Goal: Task Accomplishment & Management: Manage account settings

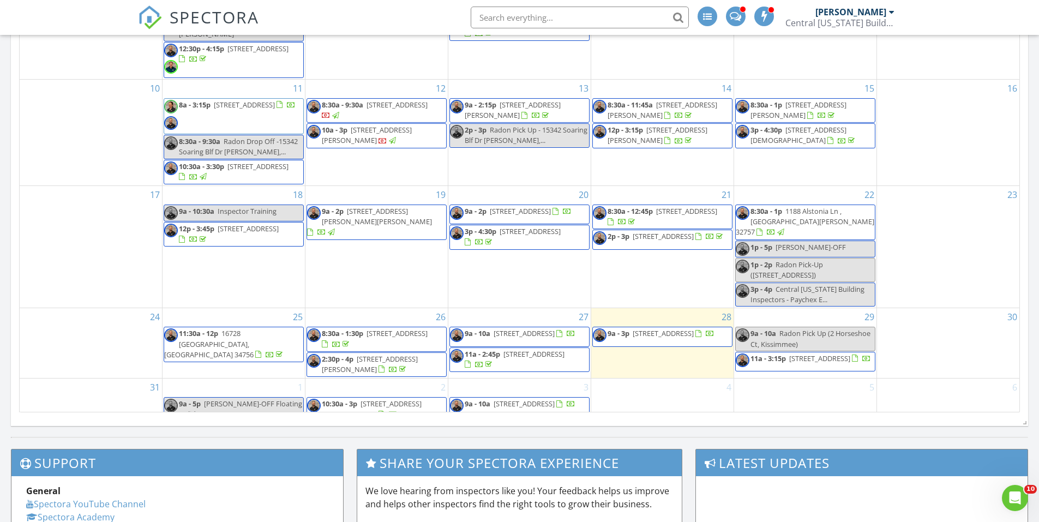
scroll to position [75, 0]
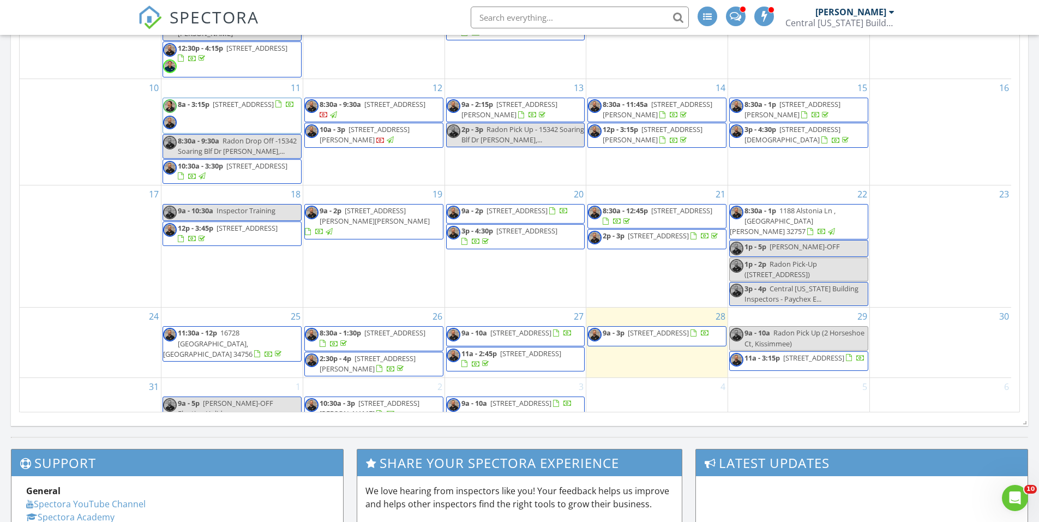
click at [703, 328] on span "9a - 3p 336 W Princeton St , Orlando 32804" at bounding box center [649, 336] width 122 height 16
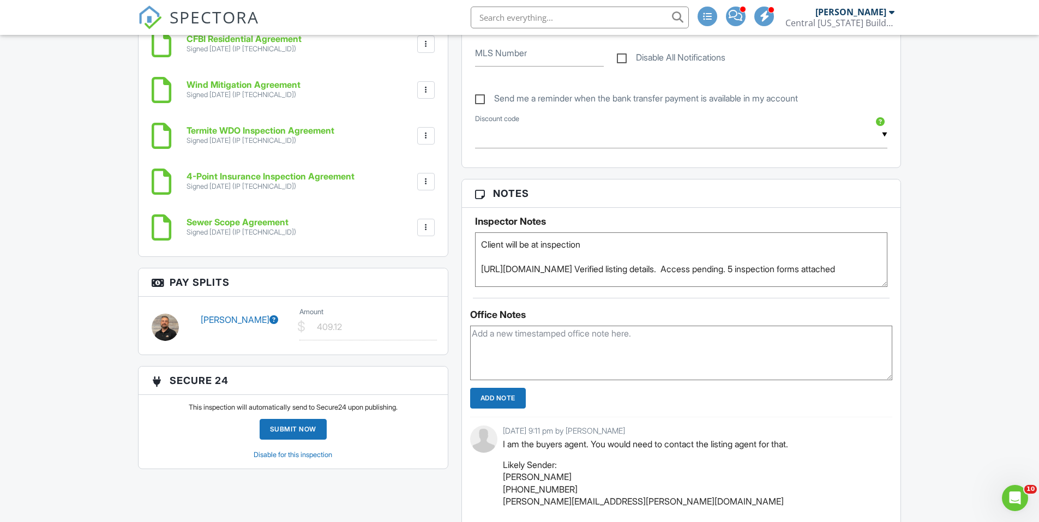
scroll to position [1037, 0]
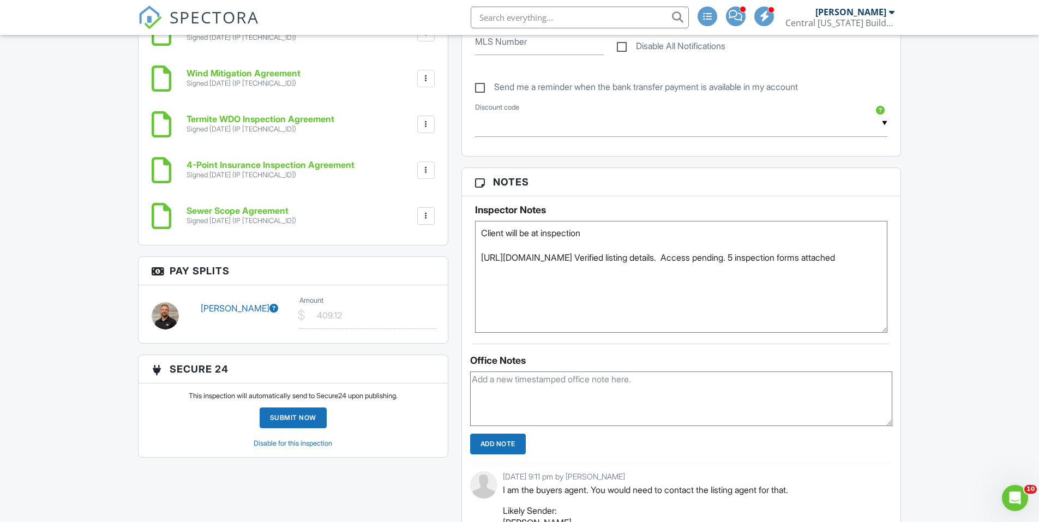
drag, startPoint x: 884, startPoint y: 272, endPoint x: 900, endPoint y: 329, distance: 58.8
click at [898, 330] on div "Inspector Notes Client will be at inspection https://www.zillow.com/homedetails…" at bounding box center [681, 264] width 439 height 136
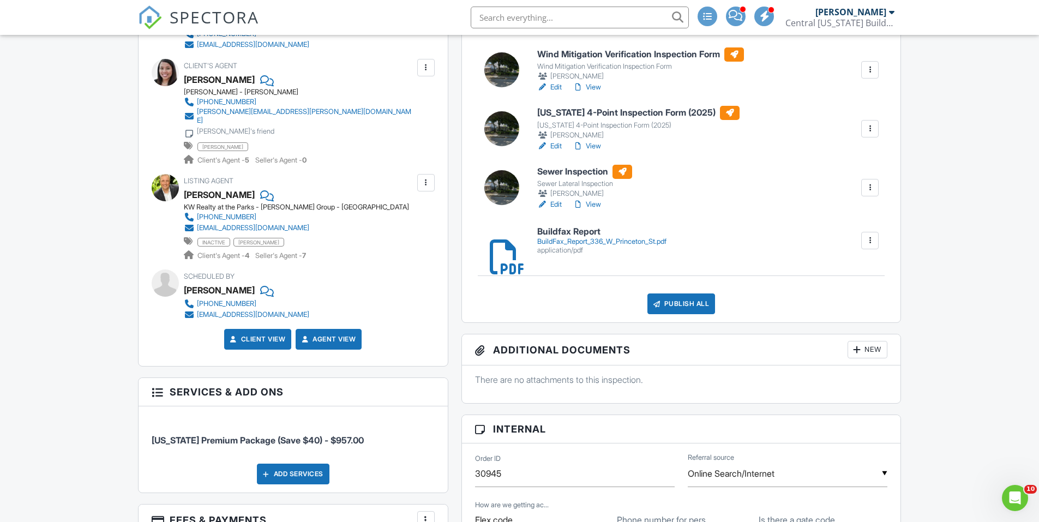
scroll to position [437, 0]
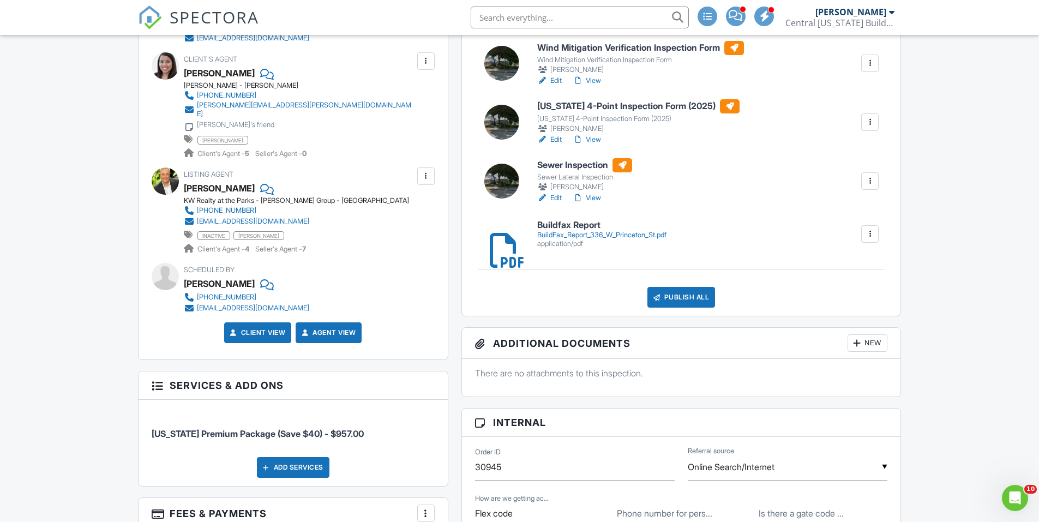
click at [573, 224] on h6 "Buildfax Report" at bounding box center [601, 225] width 129 height 10
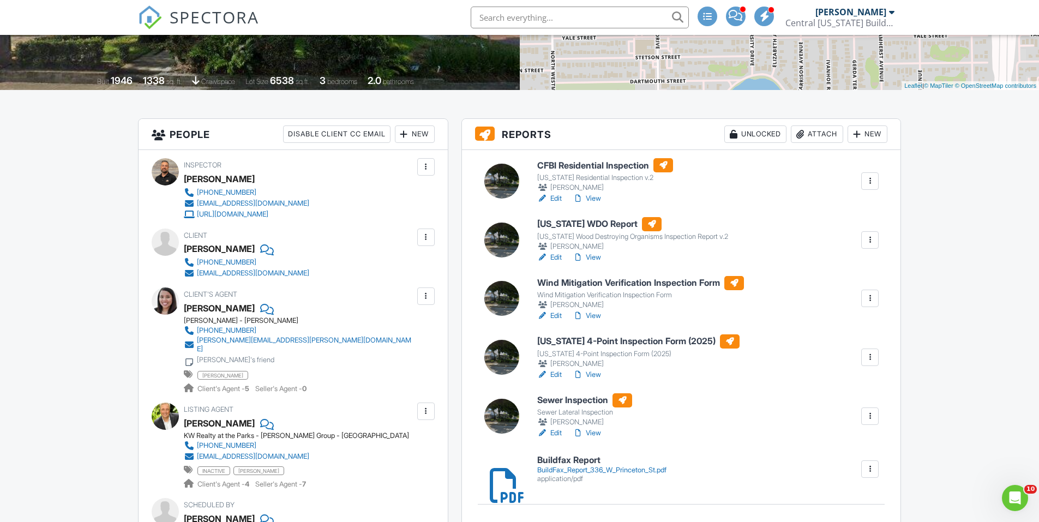
scroll to position [218, 0]
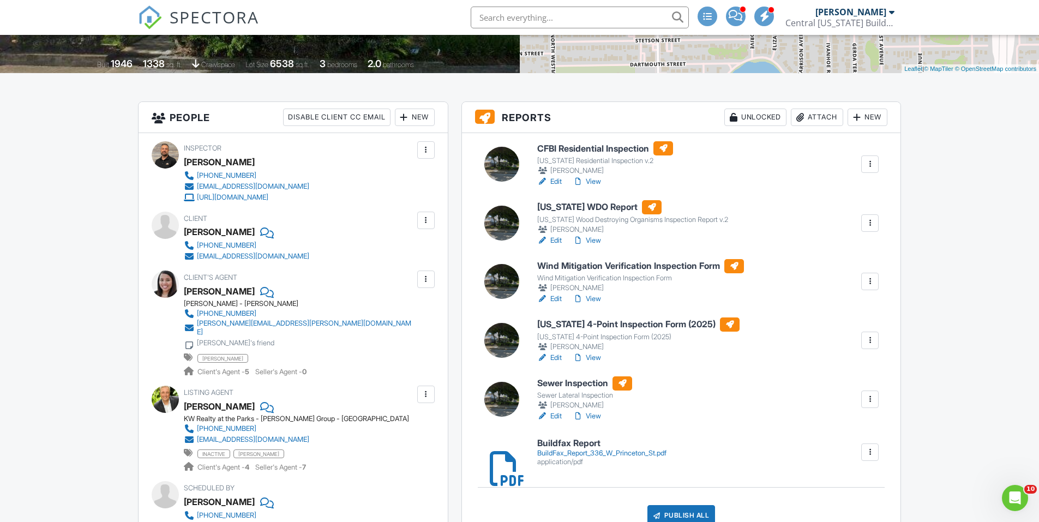
click at [555, 181] on link "Edit" at bounding box center [549, 181] width 25 height 11
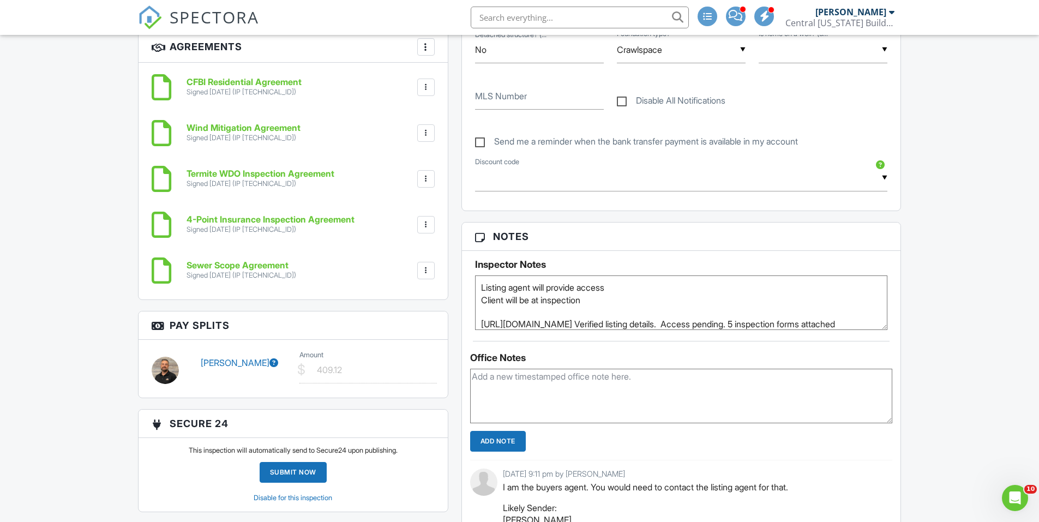
scroll to position [19, 0]
drag, startPoint x: 480, startPoint y: 322, endPoint x: 874, endPoint y: 300, distance: 394.6
click at [874, 300] on textarea "Listing agent will provide access Client will be at inspection [URL][DOMAIN_NAM…" at bounding box center [681, 303] width 413 height 55
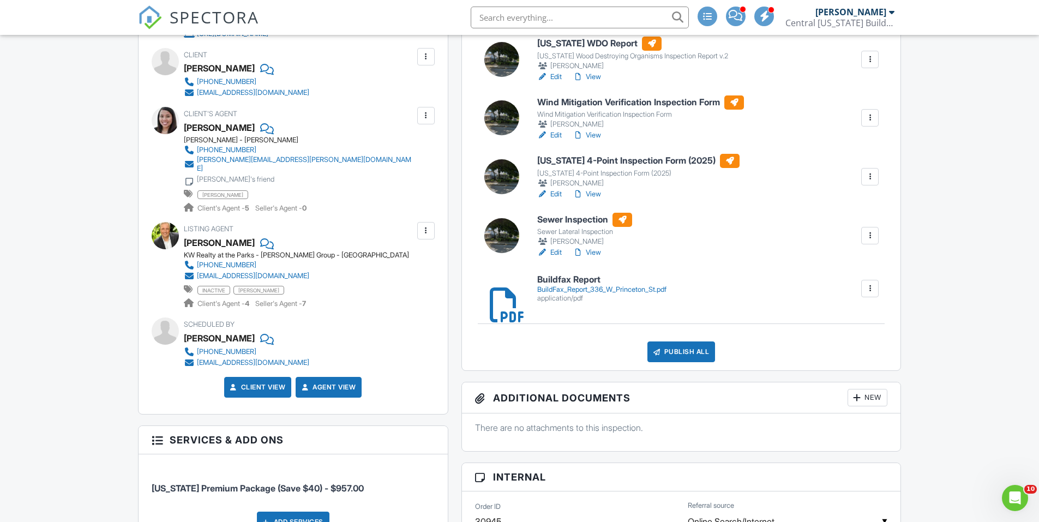
scroll to position [218, 0]
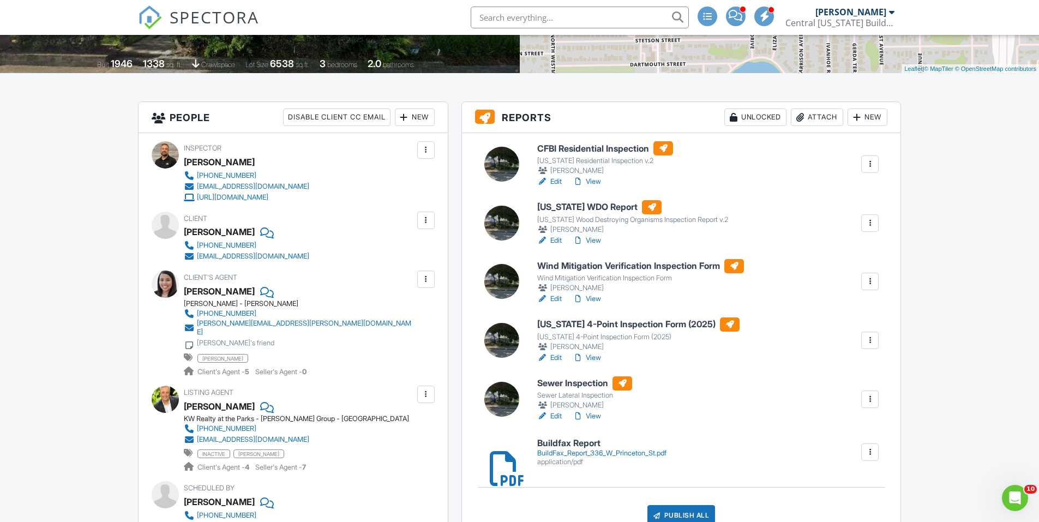
click at [554, 179] on link "Edit" at bounding box center [549, 181] width 25 height 11
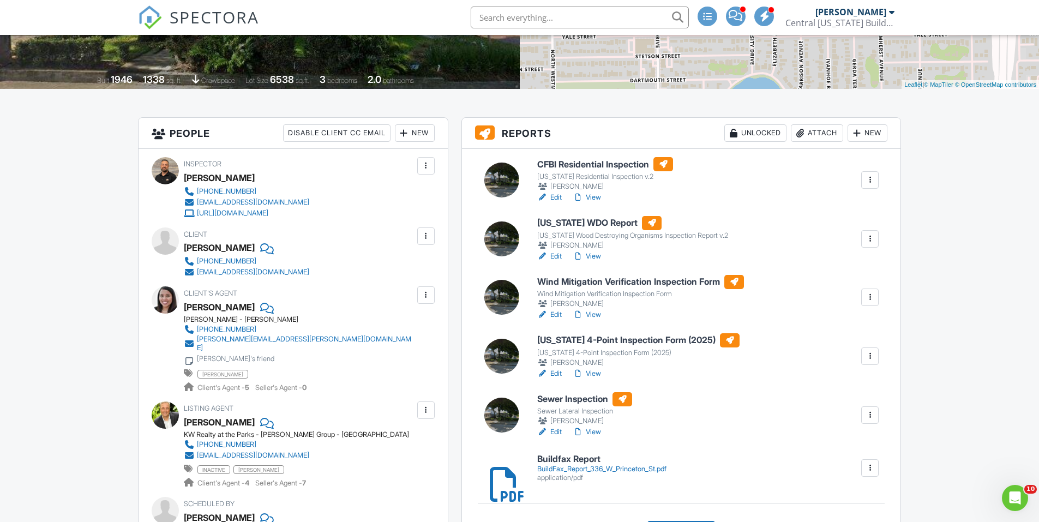
scroll to position [218, 0]
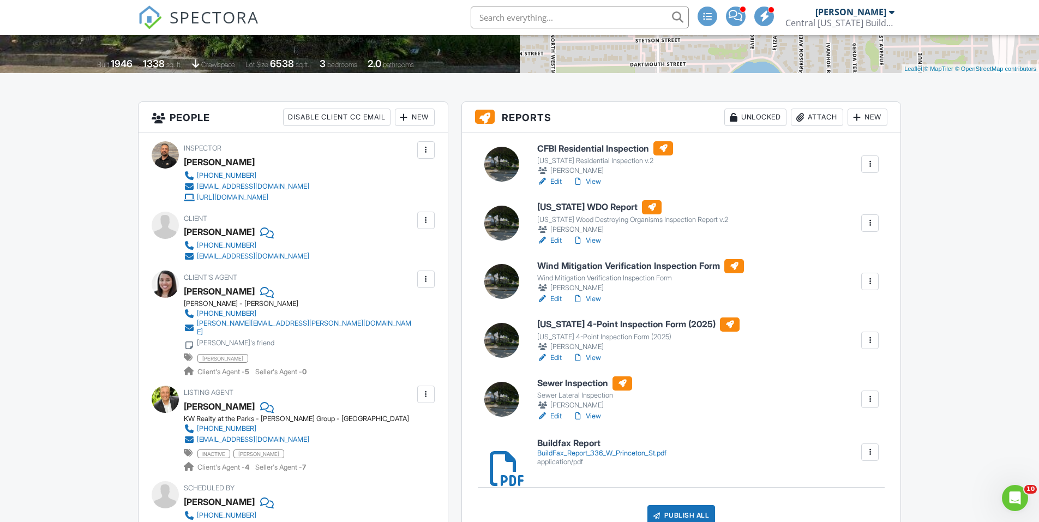
click at [557, 297] on link "Edit" at bounding box center [549, 299] width 25 height 11
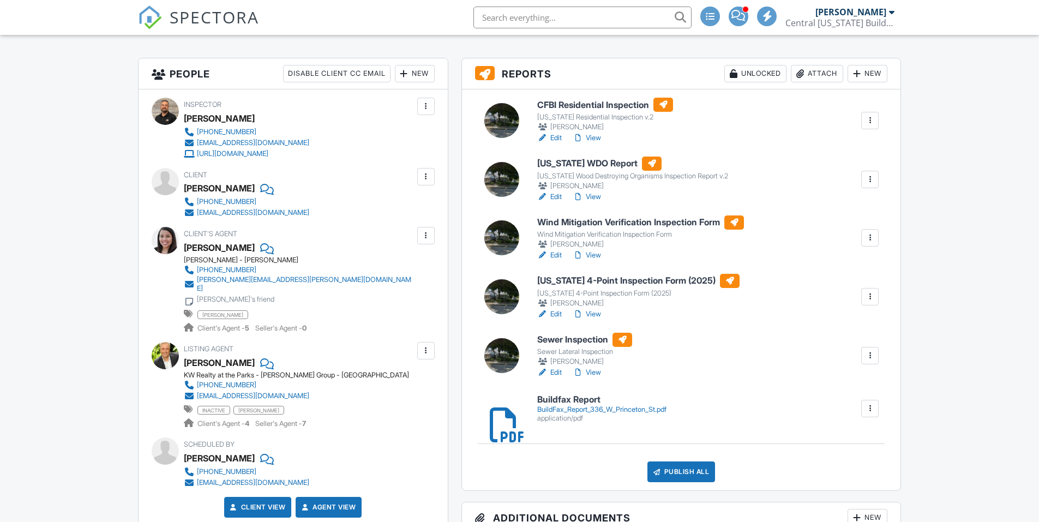
scroll to position [273, 0]
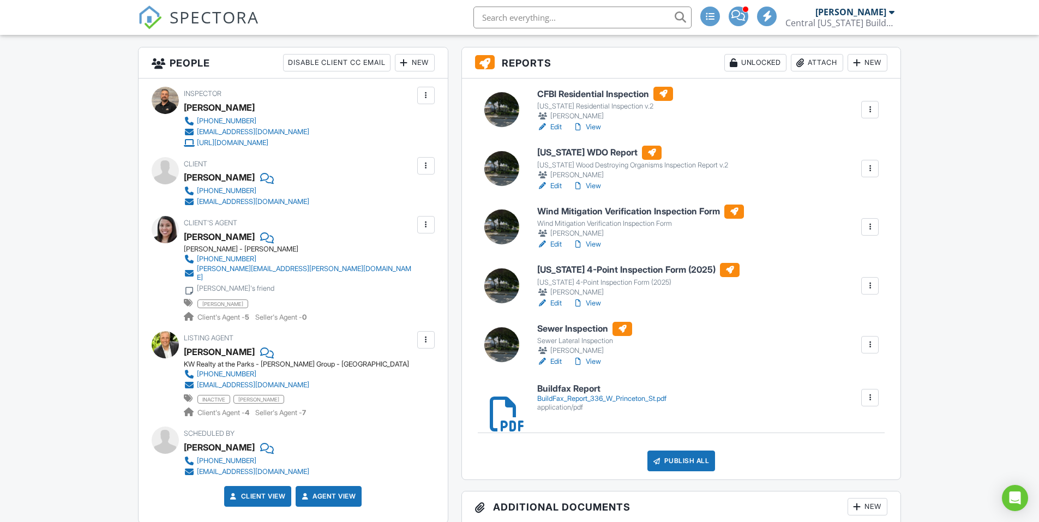
click at [557, 302] on link "Edit" at bounding box center [549, 303] width 25 height 11
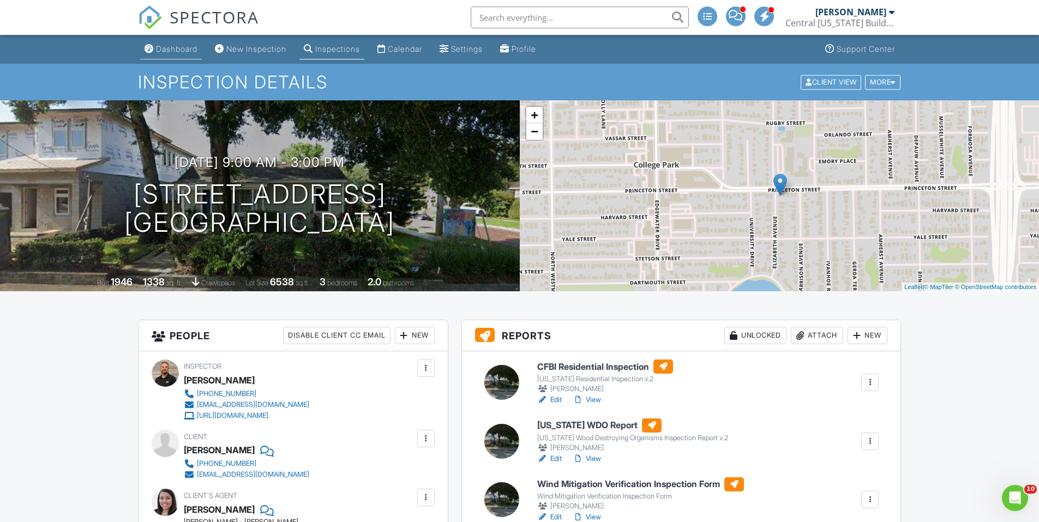
click at [178, 46] on div "Dashboard" at bounding box center [176, 48] width 41 height 9
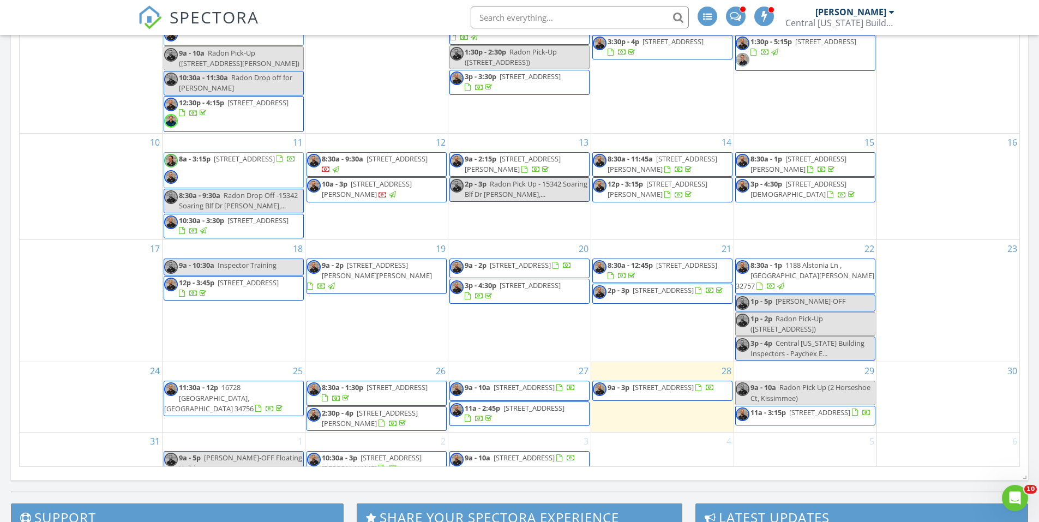
scroll to position [600, 0]
